Goal: Book appointment/travel/reservation

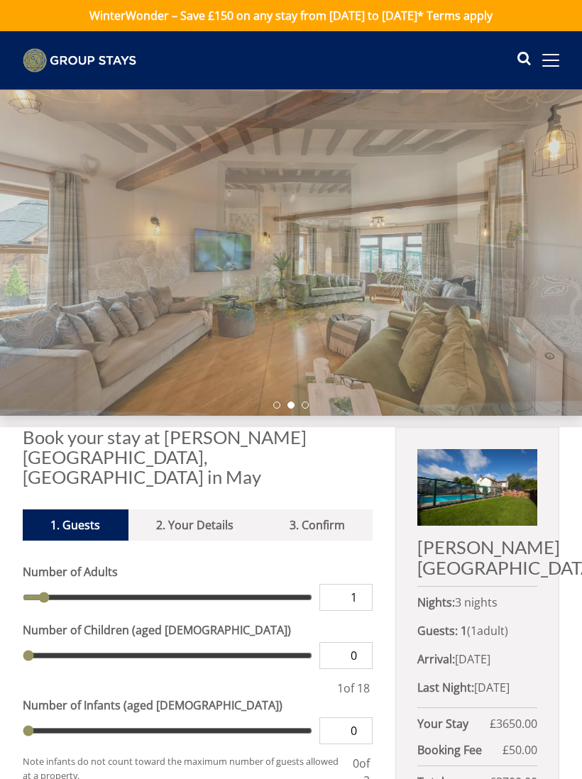
click at [545, 61] on span at bounding box center [550, 60] width 17 height 1
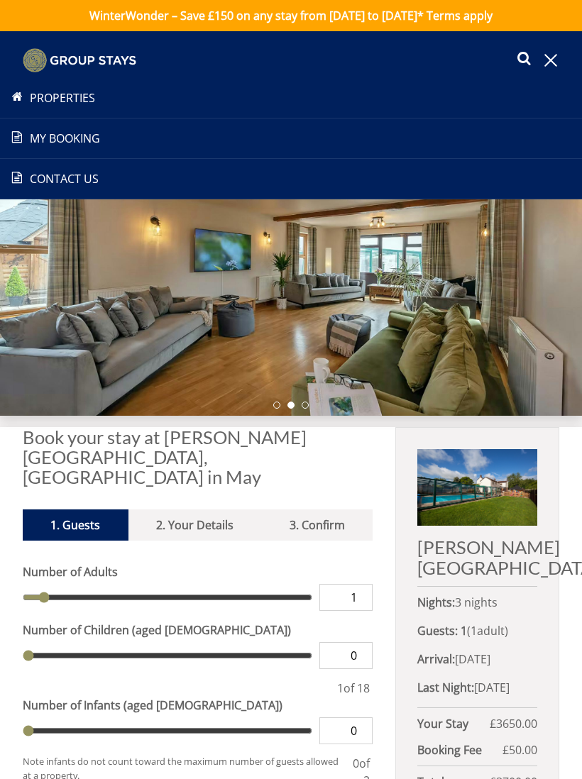
click at [479, 316] on div at bounding box center [291, 253] width 582 height 326
click at [496, 296] on div at bounding box center [291, 253] width 582 height 326
click at [530, 60] on icon at bounding box center [523, 60] width 14 height 21
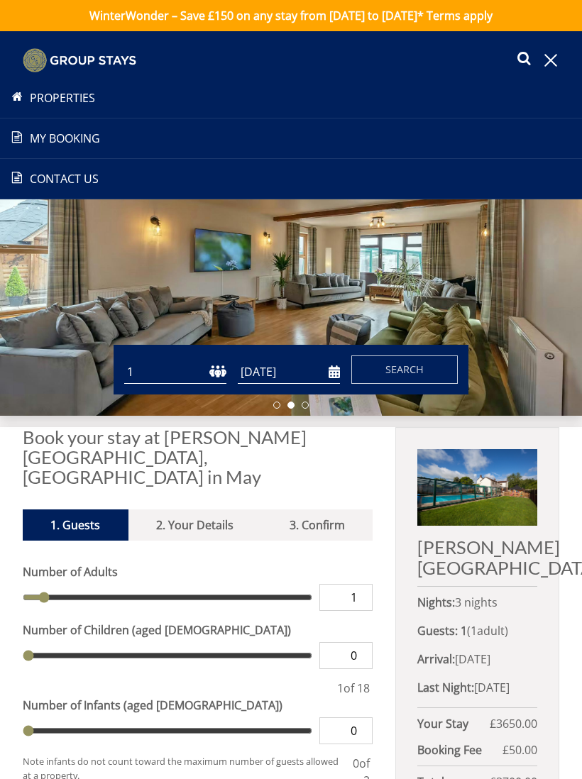
click at [551, 62] on span at bounding box center [550, 60] width 13 height 13
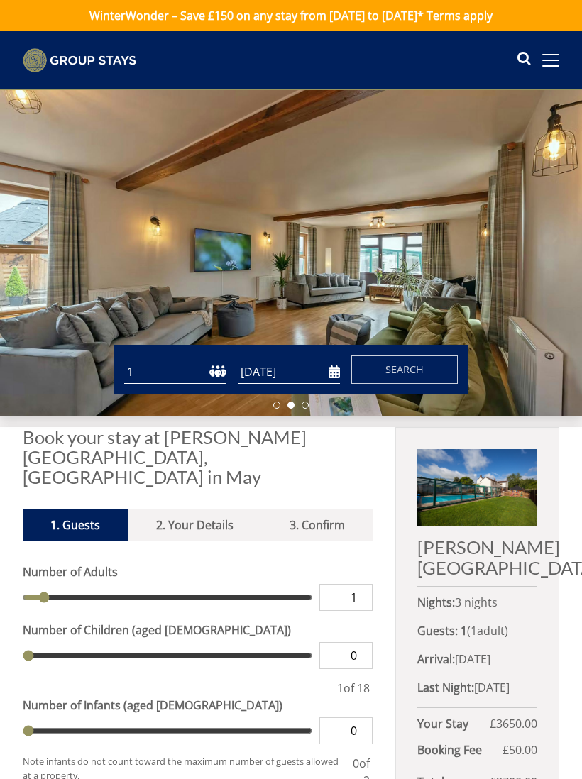
click at [487, 256] on div at bounding box center [291, 253] width 582 height 326
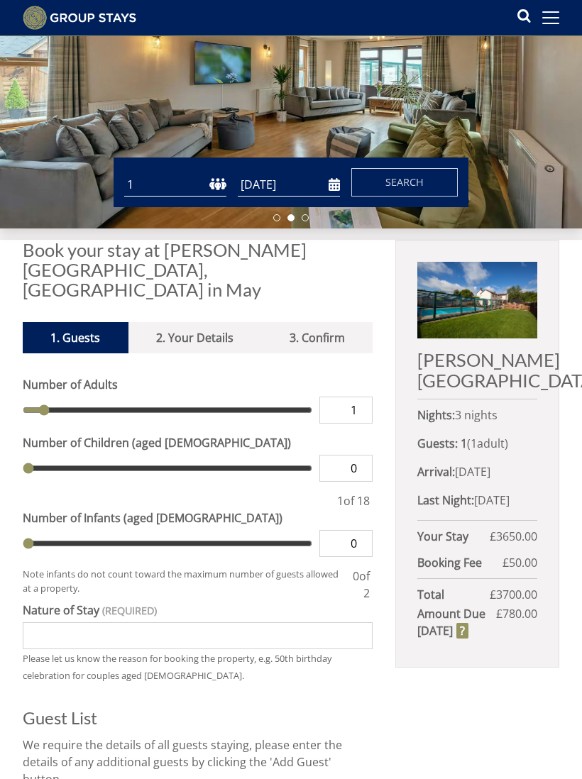
scroll to position [166, 0]
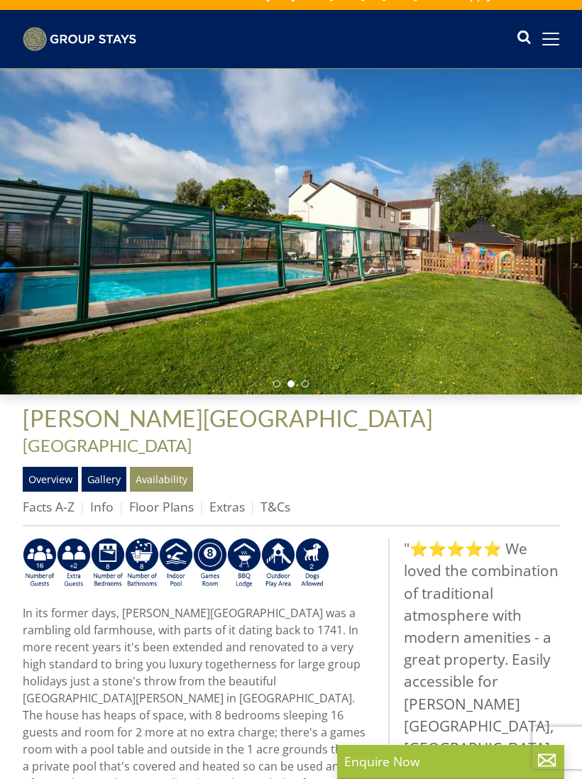
scroll to position [22, 0]
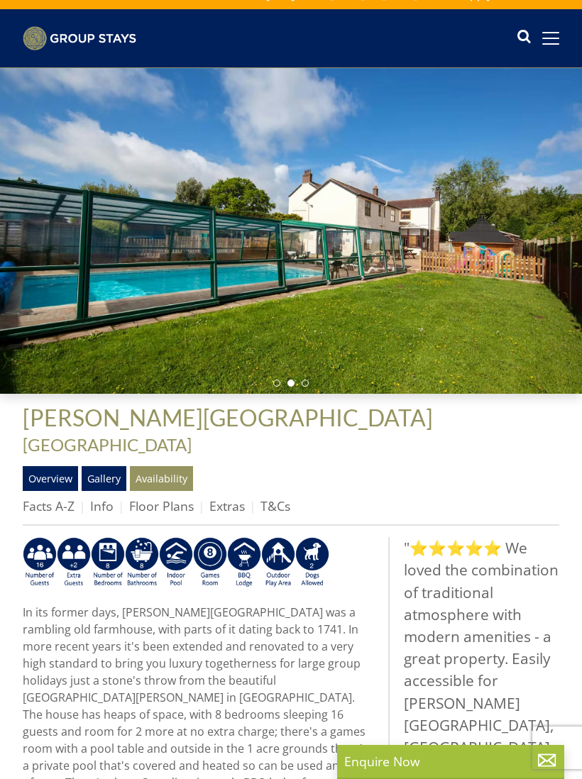
click at [148, 497] on link "Floor Plans" at bounding box center [161, 505] width 65 height 17
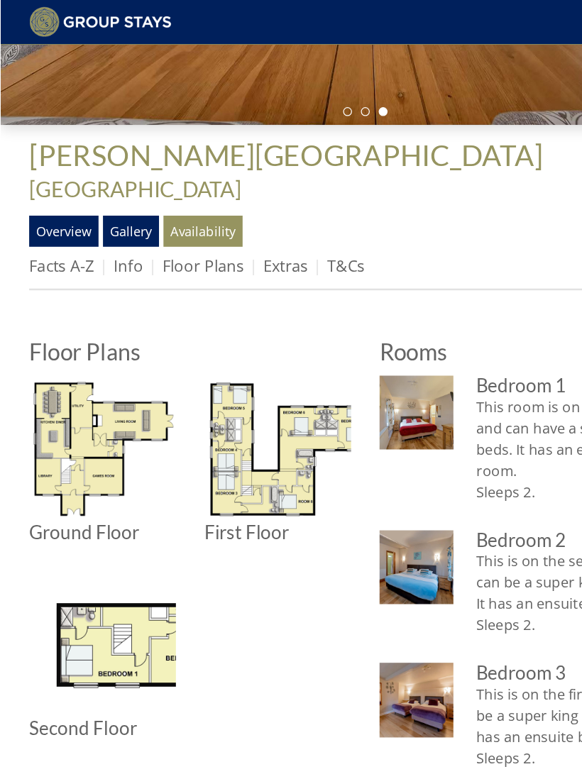
scroll to position [267, 0]
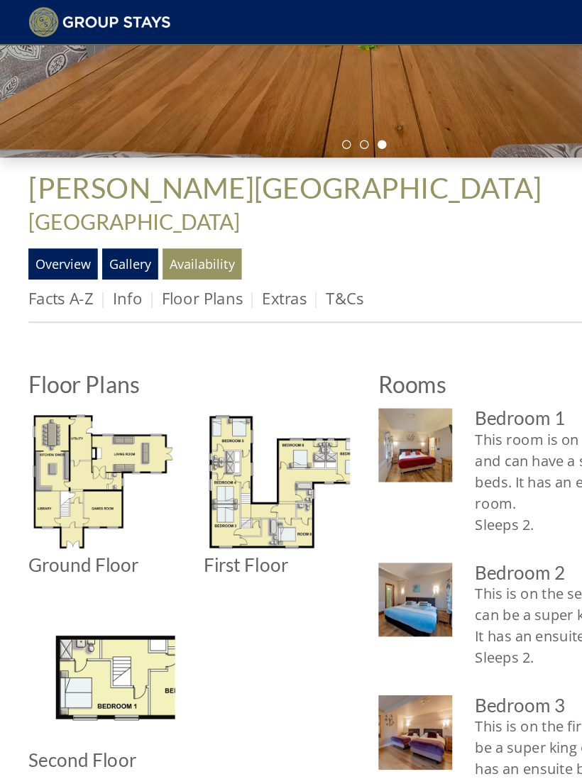
click at [224, 230] on link "Extras" at bounding box center [226, 238] width 35 height 17
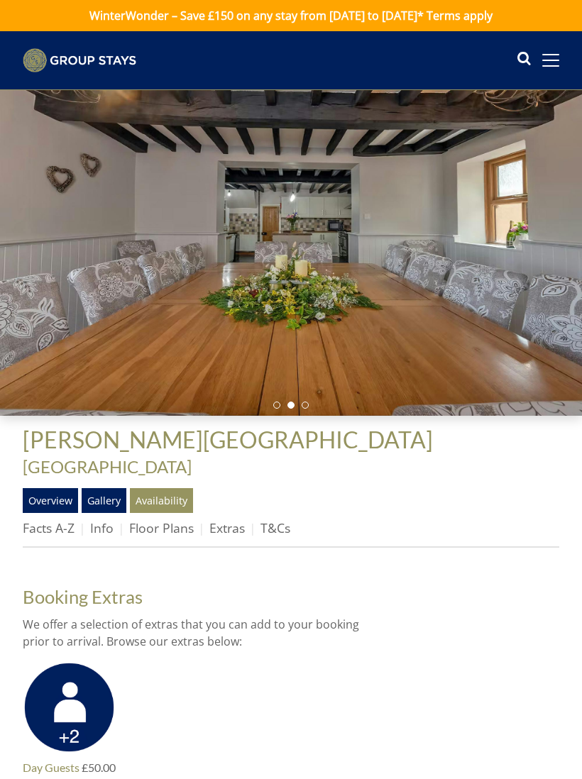
click at [555, 64] on span at bounding box center [550, 60] width 17 height 13
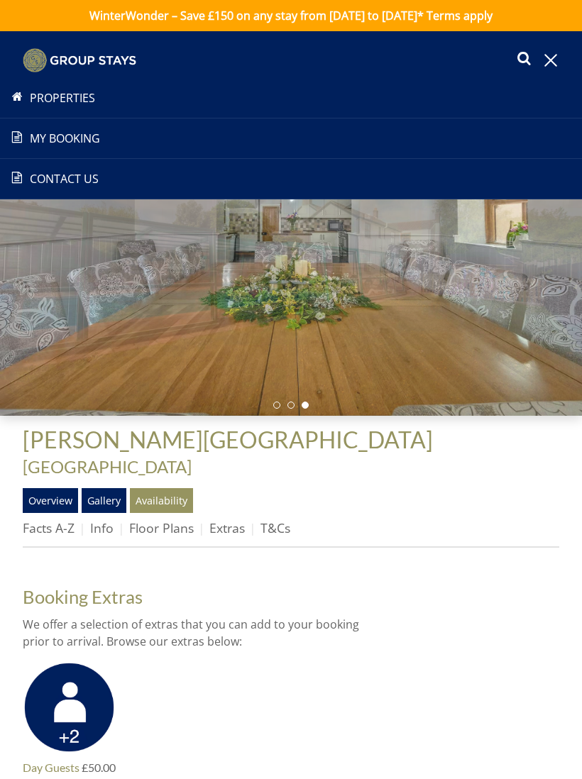
click at [73, 143] on link "My Booking" at bounding box center [291, 138] width 582 height 17
